Goal: Task Accomplishment & Management: Manage account settings

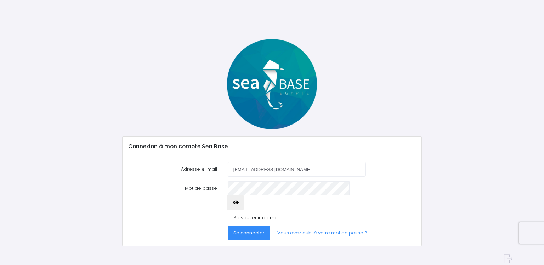
type input "[EMAIL_ADDRESS][DOMAIN_NAME]"
click at [239, 202] on icon "button" at bounding box center [236, 202] width 6 height 0
click at [254, 229] on span "Se connecter" at bounding box center [249, 232] width 31 height 7
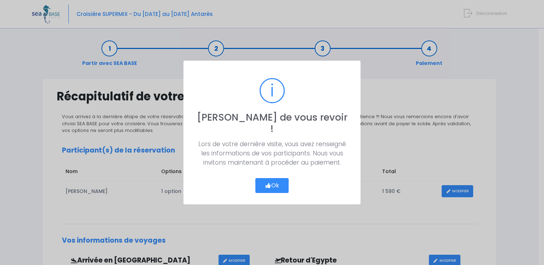
click at [271, 178] on button "Ok" at bounding box center [272, 185] width 33 height 15
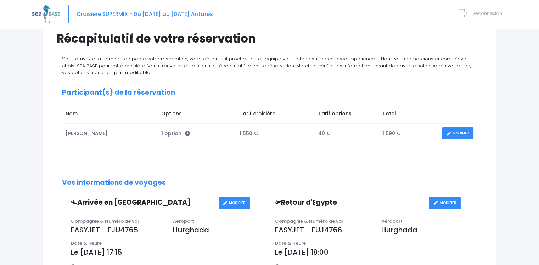
scroll to position [51, 0]
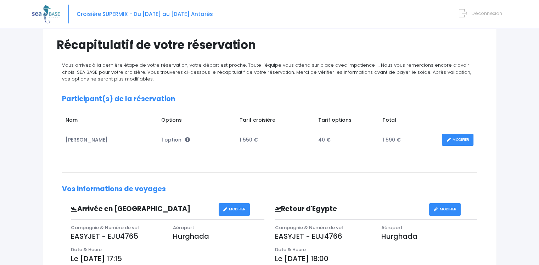
click at [455, 138] on link "MODIFIER" at bounding box center [458, 140] width 32 height 12
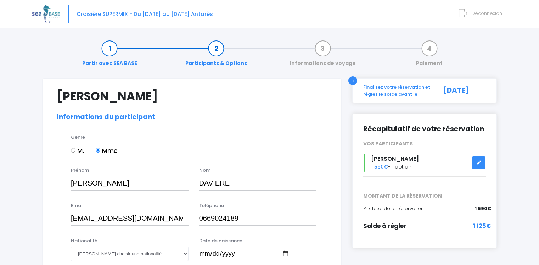
select select "MF1"
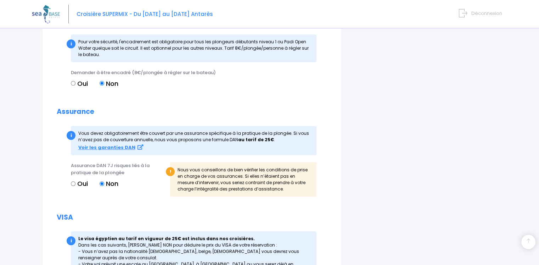
scroll to position [864, 0]
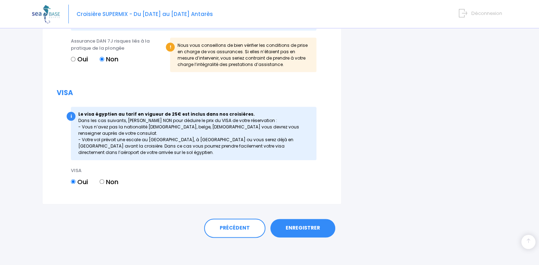
click at [308, 231] on link "ENREGISTRER" at bounding box center [302, 228] width 65 height 18
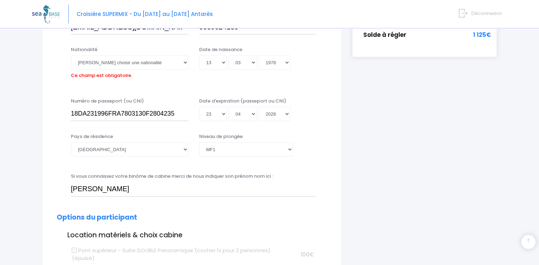
scroll to position [175, 0]
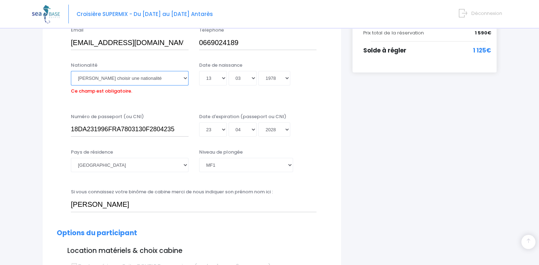
click at [136, 83] on select "Veuillez choisir une nationalité Afghane Albanaise Algerienne Allemande America…" at bounding box center [130, 78] width 118 height 14
select select "Française"
click at [71, 71] on select "Veuillez choisir une nationalité Afghane Albanaise Algerienne Allemande America…" at bounding box center [130, 78] width 118 height 14
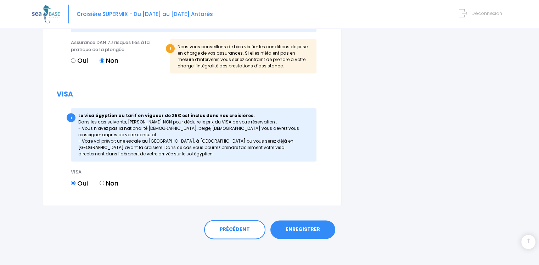
scroll to position [864, 0]
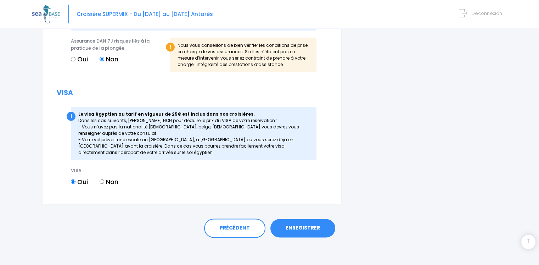
click at [313, 225] on link "ENREGISTRER" at bounding box center [302, 228] width 65 height 18
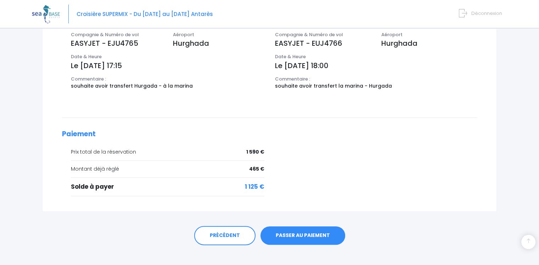
scroll to position [251, 0]
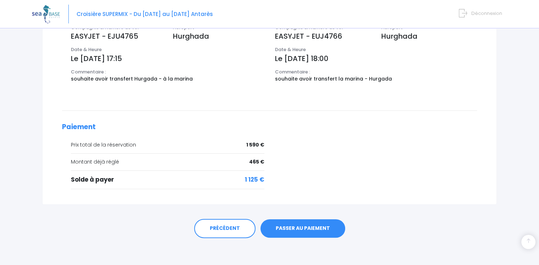
click at [302, 228] on link "PASSER AU PAIEMENT" at bounding box center [303, 228] width 85 height 18
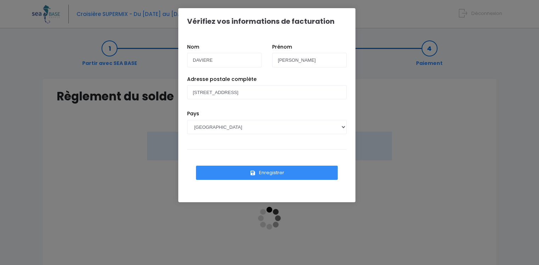
click at [284, 173] on button "Enregistrer" at bounding box center [267, 173] width 142 height 14
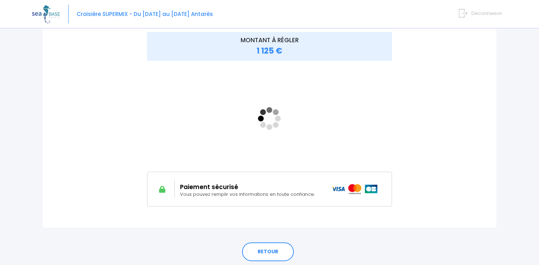
scroll to position [102, 0]
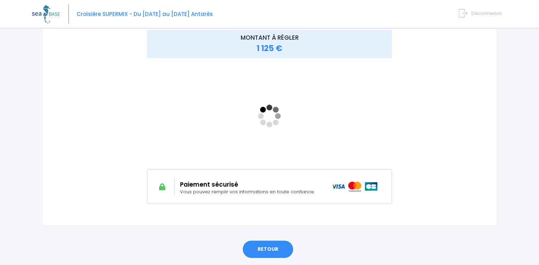
click at [276, 254] on link "RETOUR" at bounding box center [268, 249] width 52 height 19
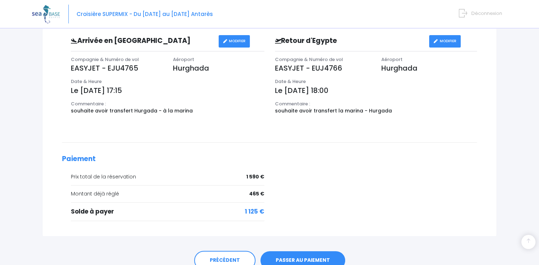
scroll to position [251, 0]
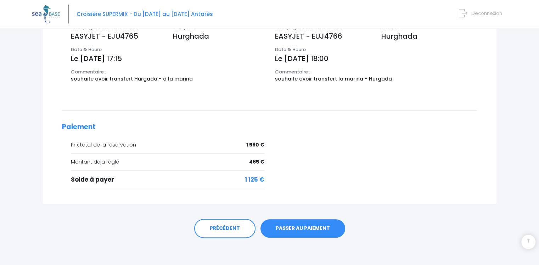
click at [301, 226] on link "PASSER AU PAIEMENT" at bounding box center [303, 228] width 85 height 18
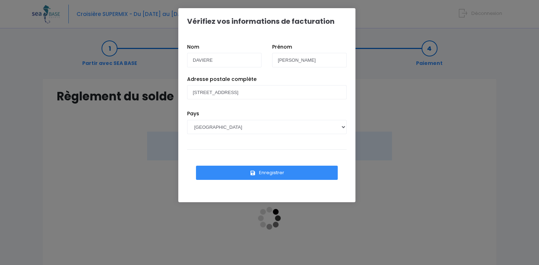
click at [292, 174] on button "Enregistrer" at bounding box center [267, 173] width 142 height 14
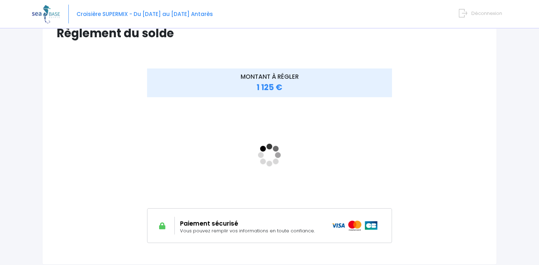
scroll to position [73, 0]
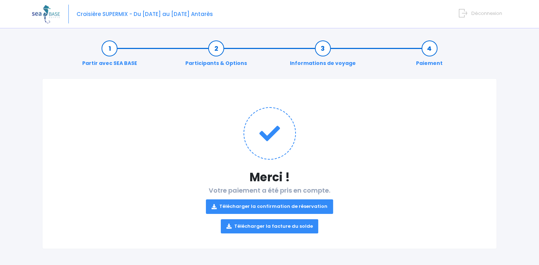
click at [278, 207] on link "Télécharger la confirmation de réservation" at bounding box center [269, 206] width 127 height 14
click at [470, 76] on div "Partir avec SEA BASE Participants & Options Informations de voyage Paiement" at bounding box center [269, 55] width 455 height 45
click at [479, 12] on span "Déconnexion" at bounding box center [486, 13] width 31 height 7
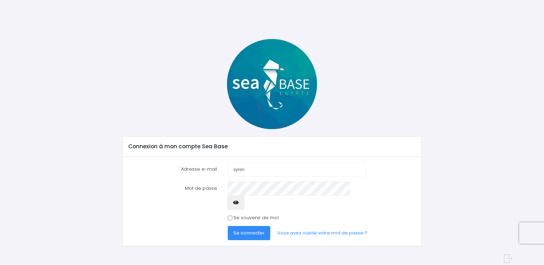
type input "[EMAIL_ADDRESS][DOMAIN_NAME]"
click at [258, 229] on span "Se connecter" at bounding box center [249, 232] width 31 height 7
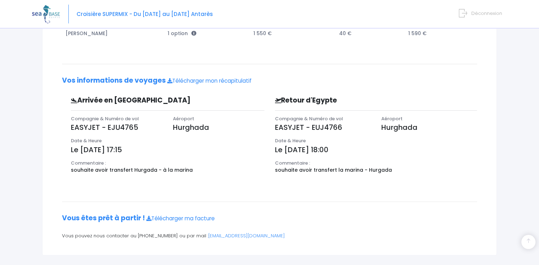
scroll to position [163, 0]
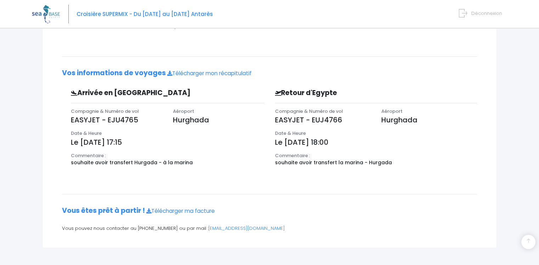
click at [472, 15] on form "Déconnexion" at bounding box center [482, 12] width 40 height 8
